Goal: Information Seeking & Learning: Find contact information

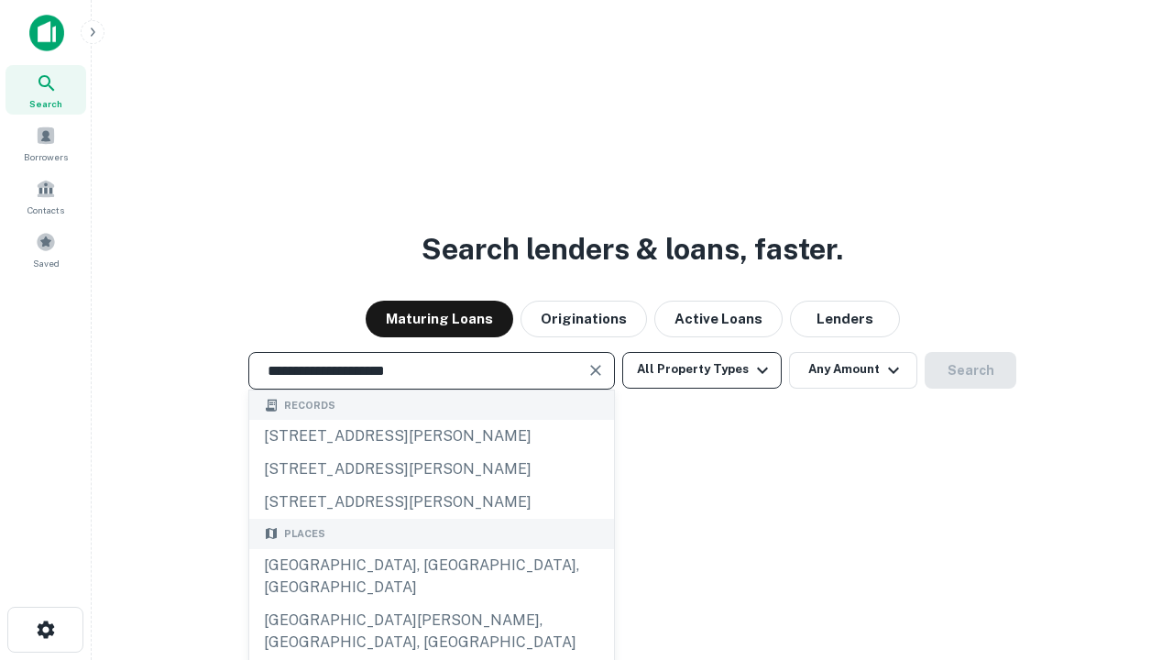
type input "**********"
click at [702, 369] on button "All Property Types" at bounding box center [701, 370] width 159 height 37
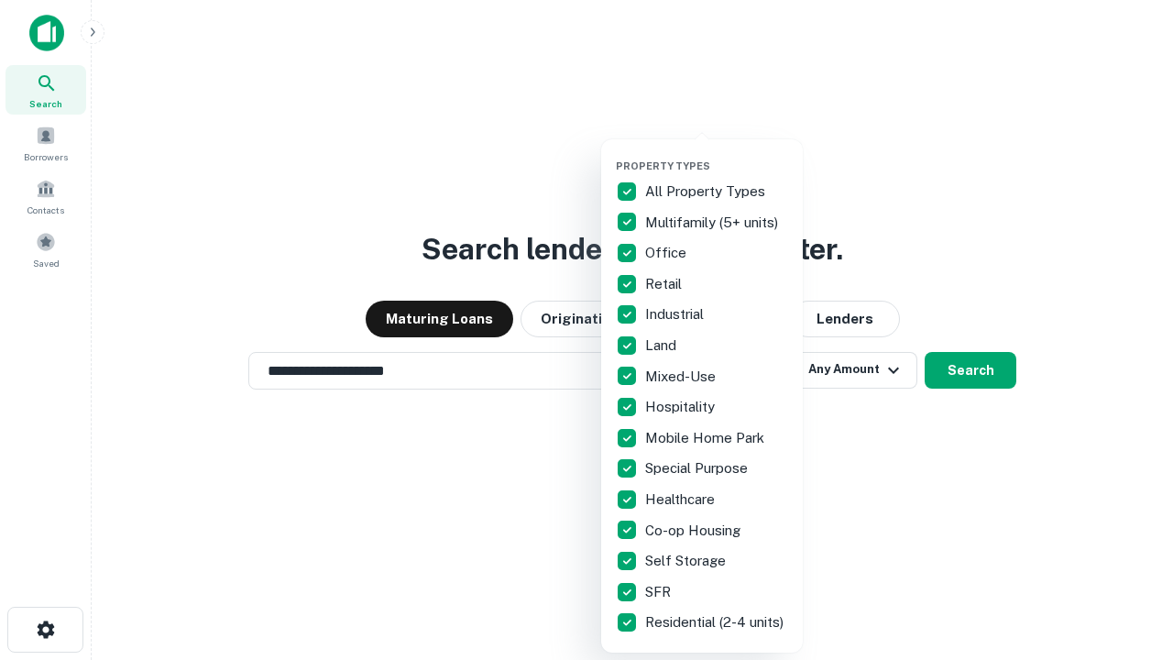
click at [716, 154] on button "button" at bounding box center [717, 154] width 202 height 1
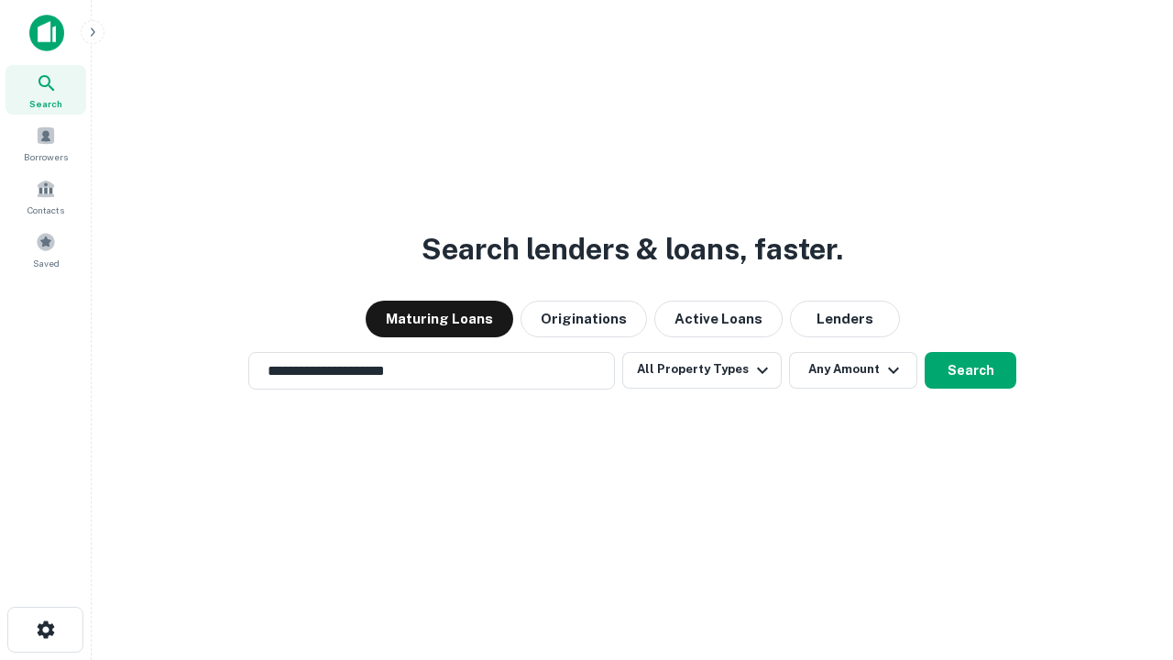
scroll to position [28, 0]
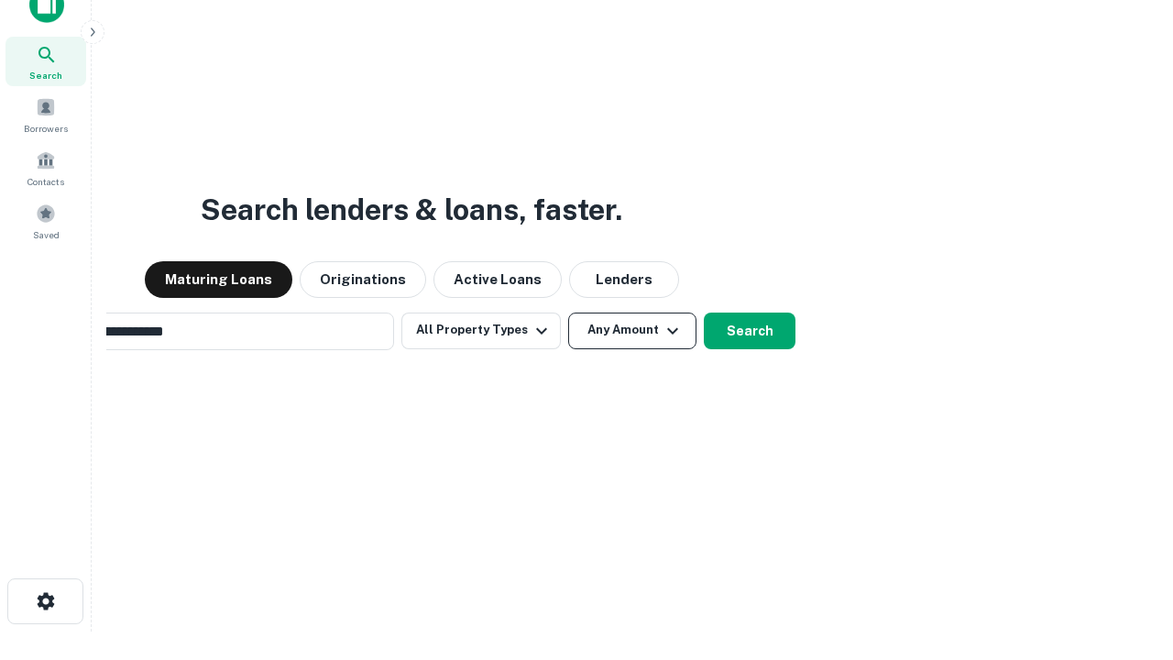
click at [568, 312] on button "Any Amount" at bounding box center [632, 330] width 128 height 37
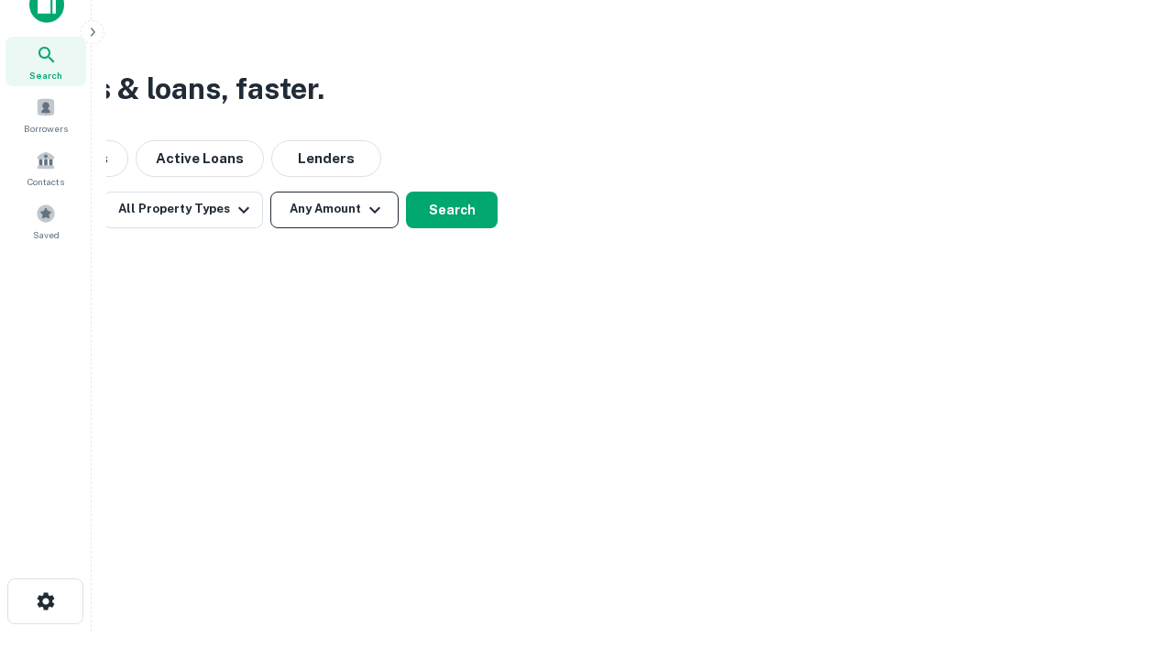
scroll to position [29, 0]
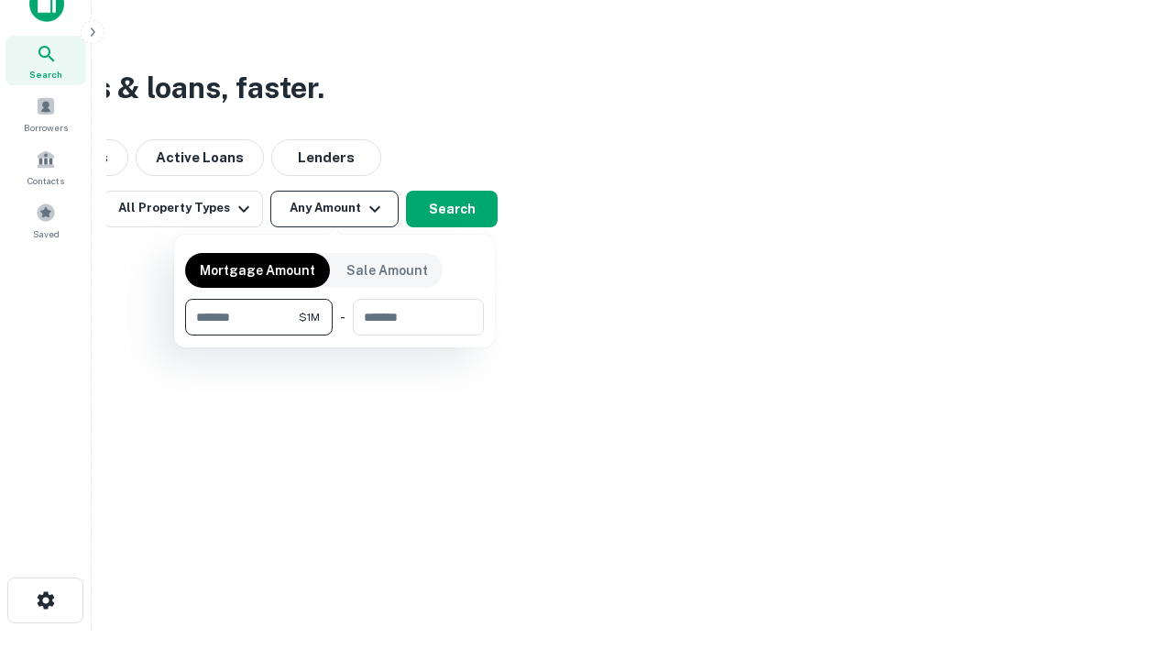
type input "*******"
click at [334, 335] on button "button" at bounding box center [334, 335] width 299 height 1
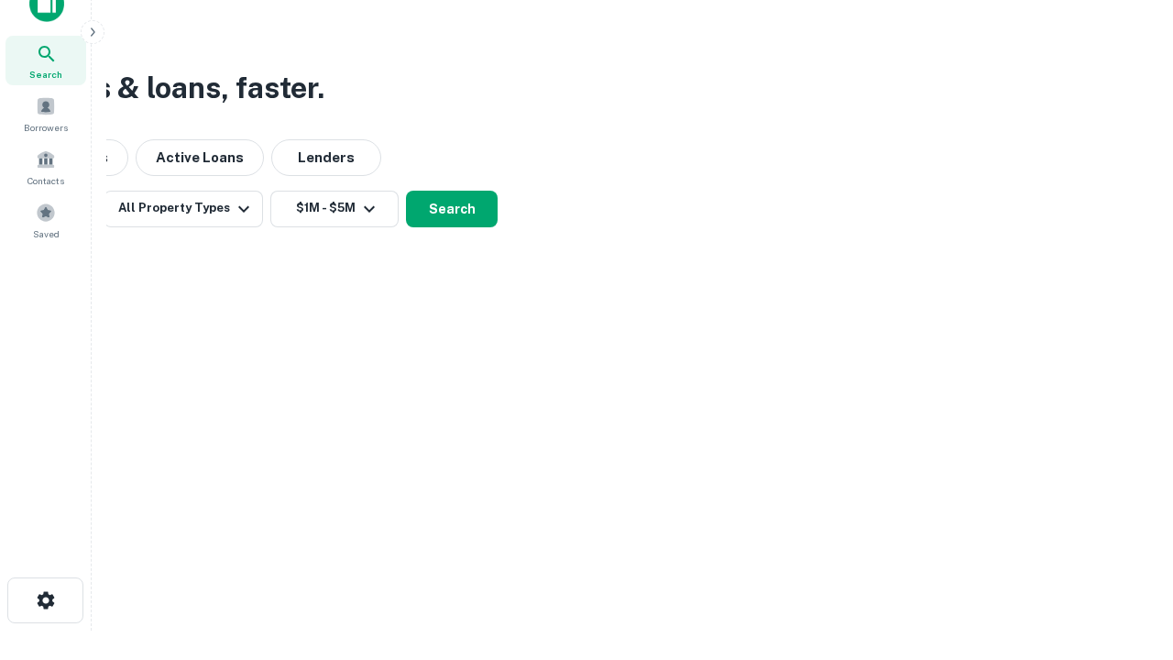
scroll to position [11, 338]
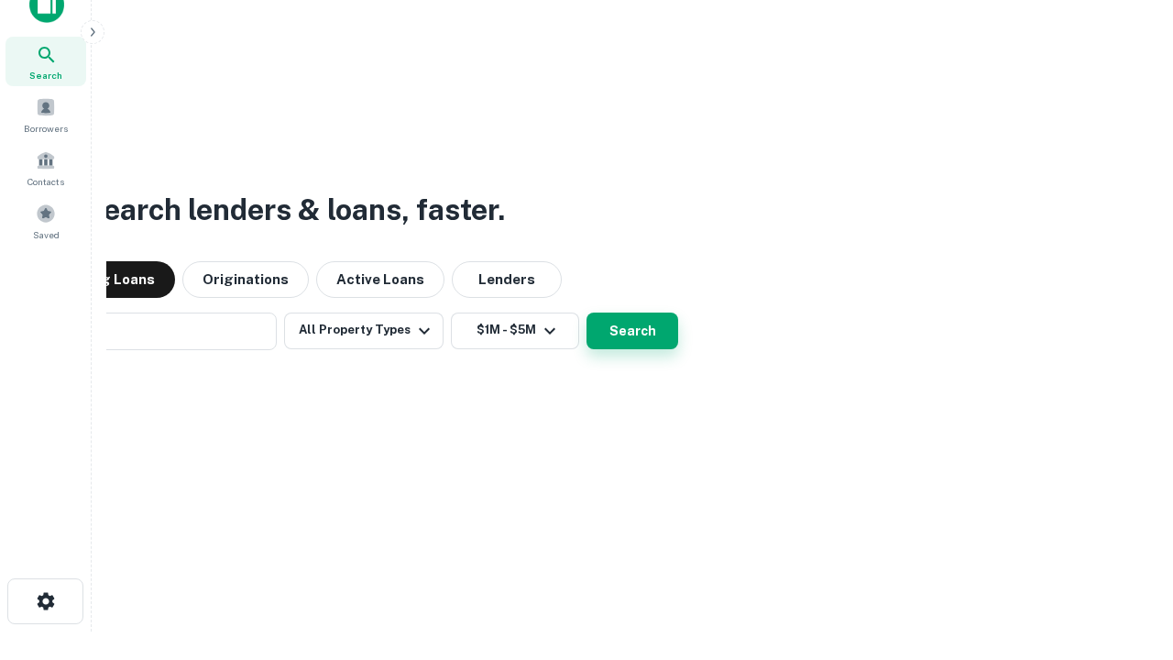
click at [586, 312] on button "Search" at bounding box center [632, 330] width 92 height 37
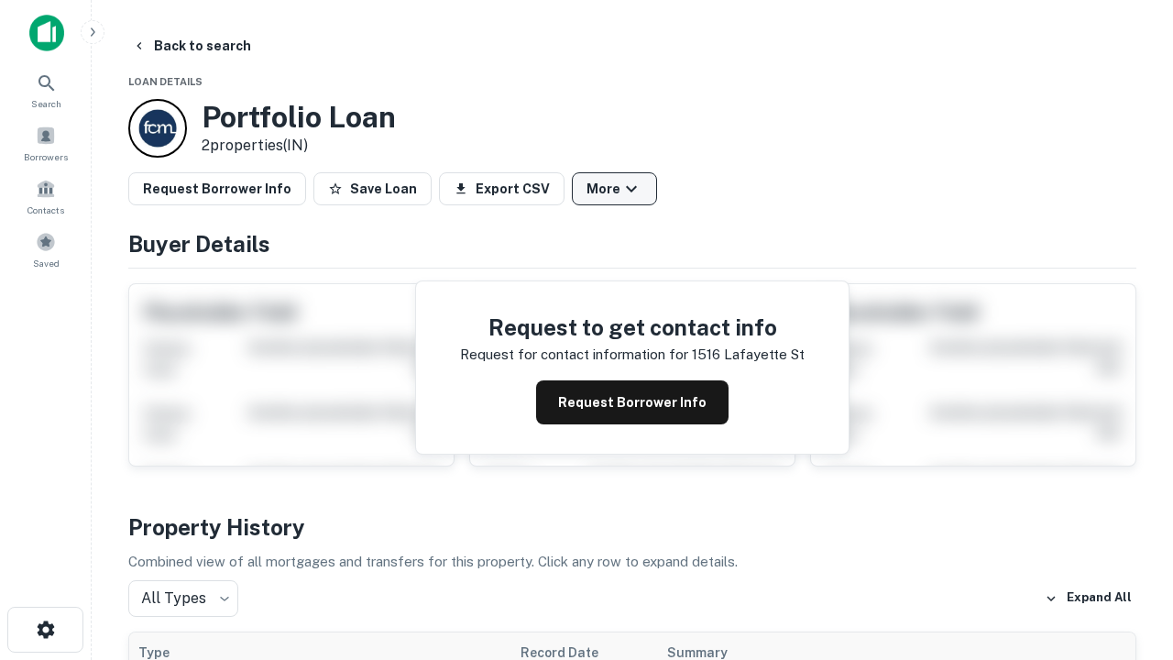
click at [614, 189] on button "More" at bounding box center [614, 188] width 85 height 33
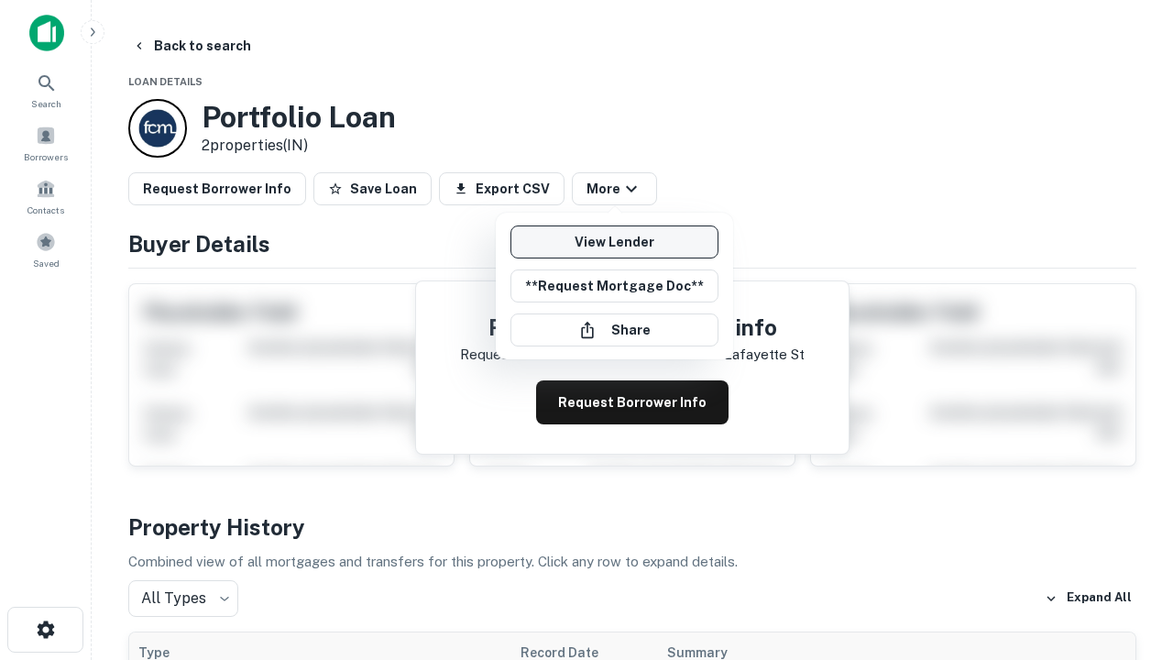
click at [614, 242] on link "View Lender" at bounding box center [614, 241] width 208 height 33
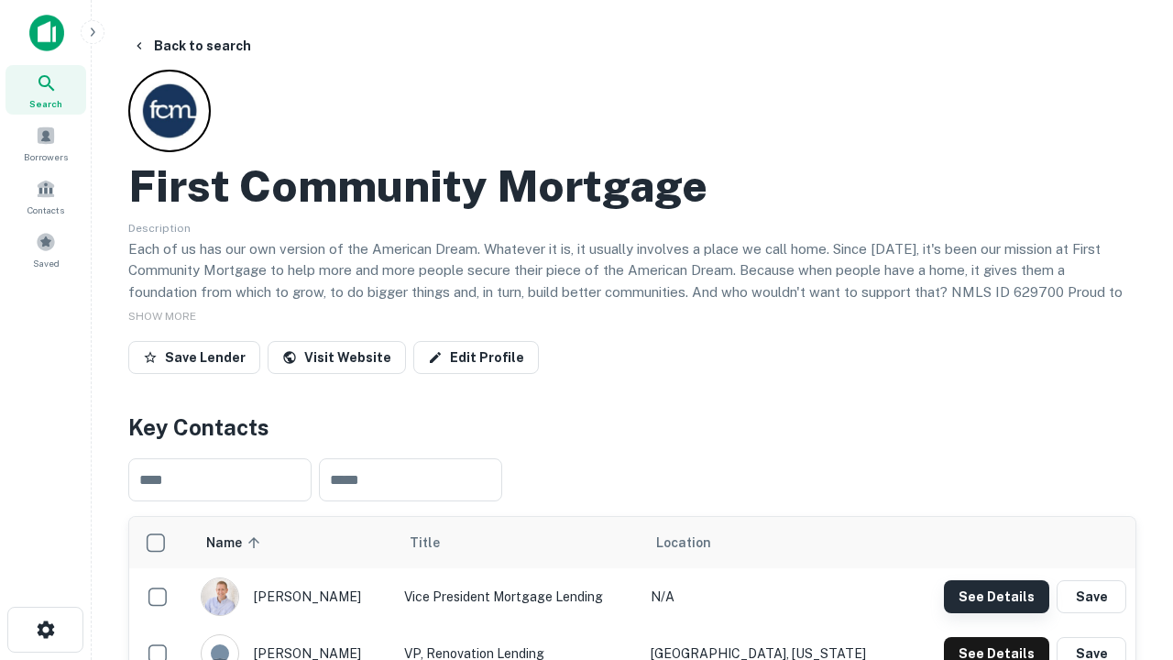
click at [996, 596] on button "See Details" at bounding box center [996, 596] width 105 height 33
click at [45, 629] on icon "button" at bounding box center [46, 629] width 22 height 22
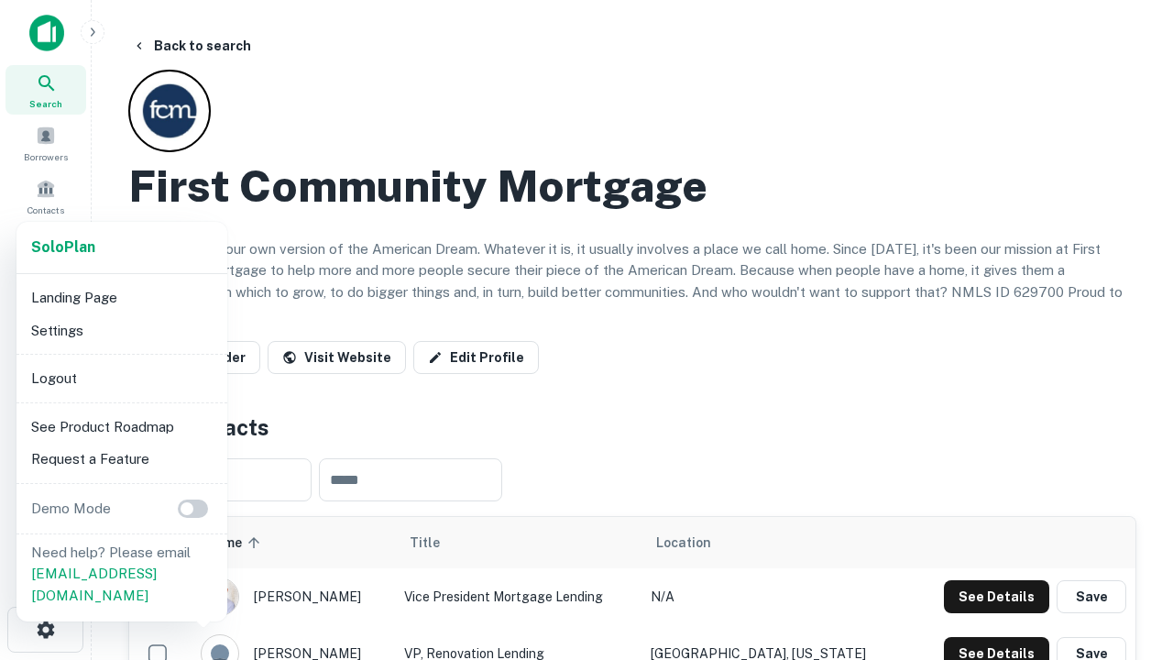
click at [121, 377] on li "Logout" at bounding box center [122, 378] width 196 height 33
